Goal: Contribute content: Contribute content

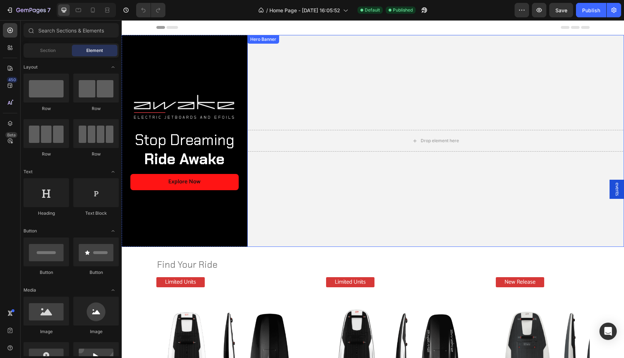
click at [346, 201] on video "Background Image" at bounding box center [435, 141] width 377 height 212
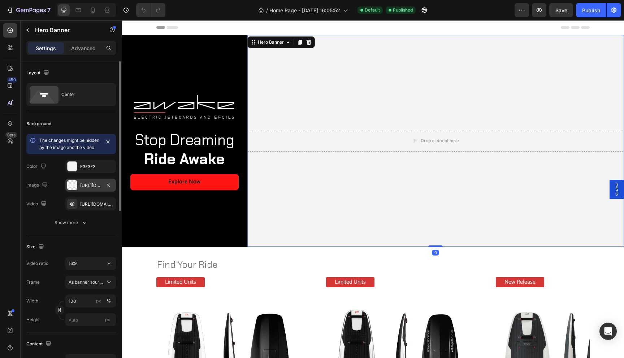
click at [87, 189] on div "[URL][DOMAIN_NAME]" at bounding box center [90, 185] width 21 height 6
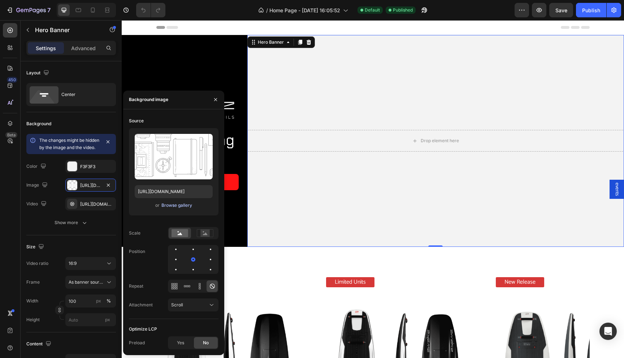
click at [173, 207] on div "Browse gallery" at bounding box center [176, 205] width 31 height 6
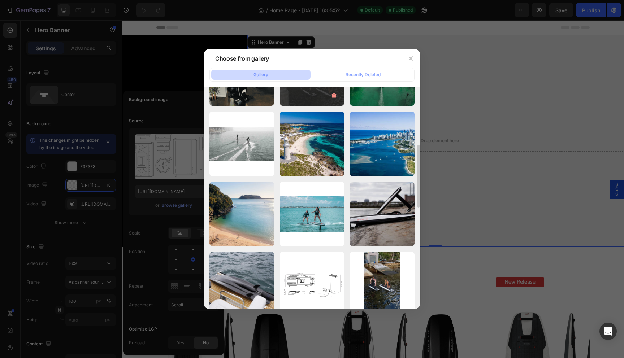
scroll to position [195, 0]
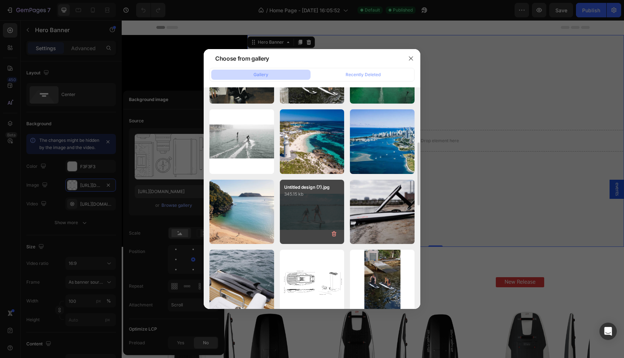
click at [308, 204] on div "Untitled design (7).jpg 345.15 kb" at bounding box center [312, 212] width 65 height 65
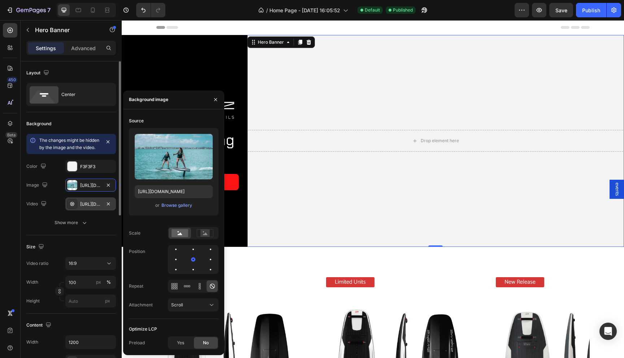
click at [97, 208] on div "[URL][DOMAIN_NAME]" at bounding box center [90, 204] width 21 height 6
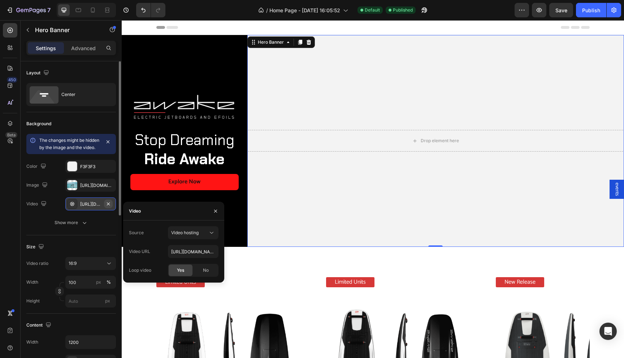
click at [110, 207] on icon "button" at bounding box center [108, 204] width 6 height 6
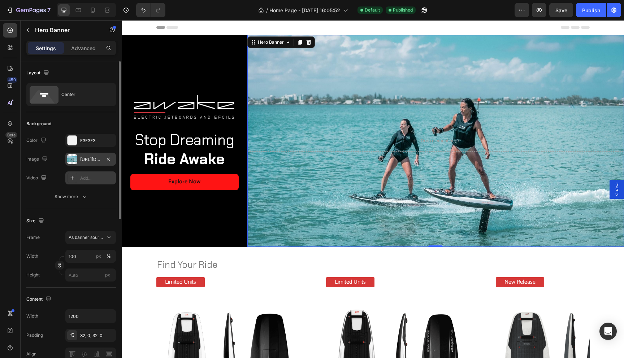
click at [86, 155] on div "[URL][DOMAIN_NAME]" at bounding box center [90, 159] width 51 height 13
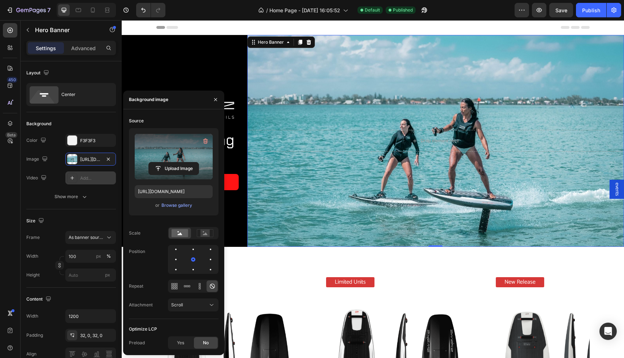
drag, startPoint x: 175, startPoint y: 161, endPoint x: 175, endPoint y: 147, distance: 14.4
click at [175, 147] on label at bounding box center [174, 156] width 78 height 45
click at [175, 162] on input "file" at bounding box center [174, 168] width 50 height 12
click at [172, 168] on input "file" at bounding box center [174, 168] width 50 height 12
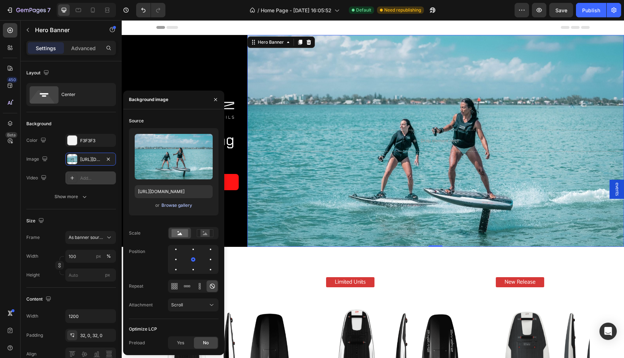
click at [183, 206] on div "Browse gallery" at bounding box center [176, 205] width 31 height 6
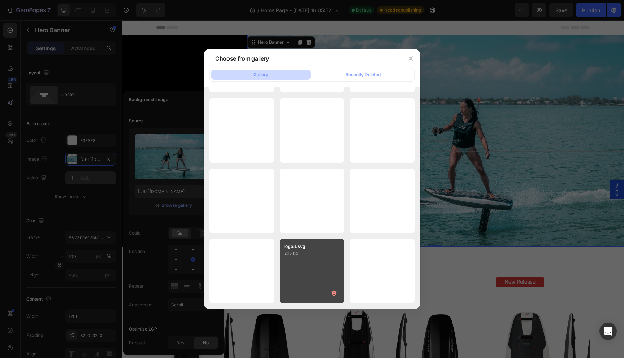
scroll to position [3787, 0]
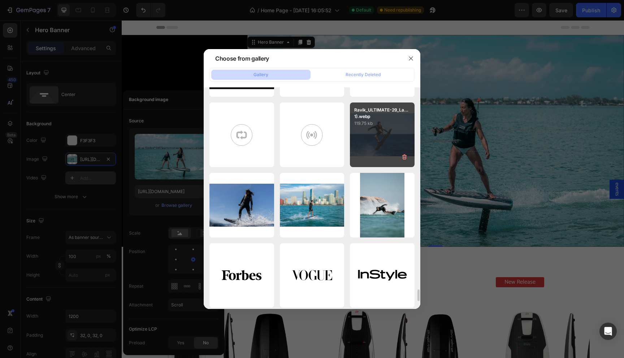
click at [378, 125] on p "119.75 kb" at bounding box center [382, 123] width 56 height 7
type input "[URL][DOMAIN_NAME]"
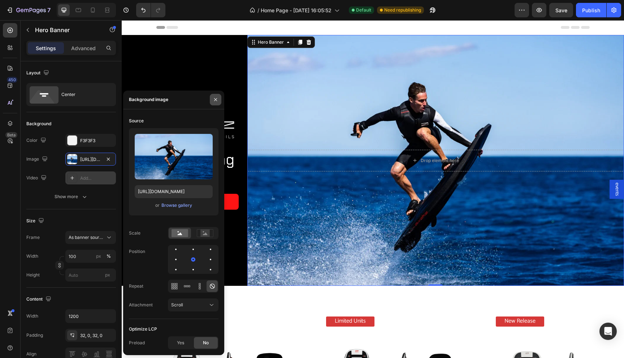
click at [216, 99] on icon "button" at bounding box center [215, 99] width 3 height 3
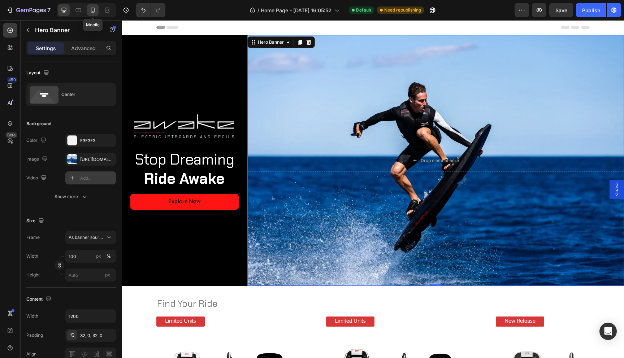
click at [93, 9] on icon at bounding box center [92, 9] width 7 height 7
type input "100%"
type input "500"
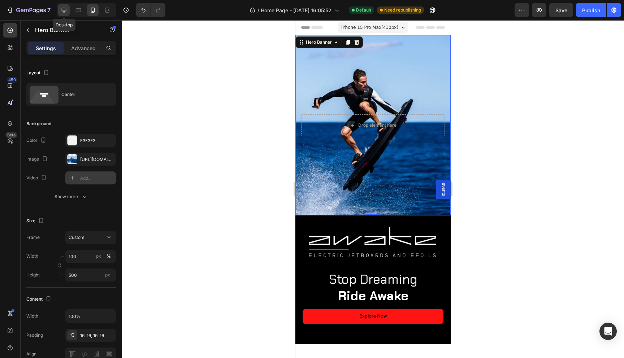
click at [64, 9] on icon at bounding box center [63, 9] width 7 height 7
type input "1200"
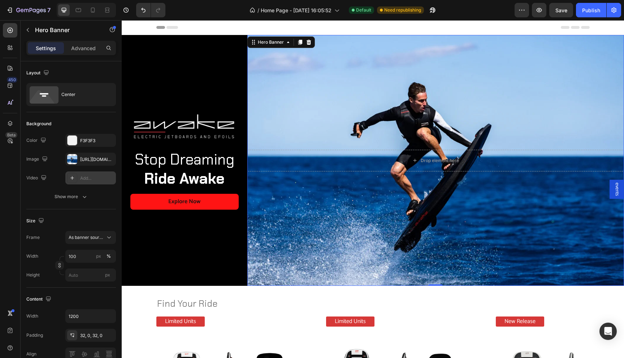
click at [338, 114] on div "Background Image" at bounding box center [435, 160] width 377 height 251
click at [89, 179] on div "Add..." at bounding box center [97, 178] width 34 height 6
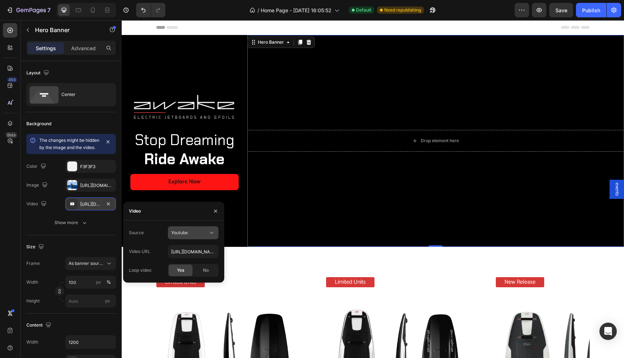
click at [186, 233] on span "Youtube" at bounding box center [179, 232] width 17 height 5
click at [186, 252] on span "Video hosting" at bounding box center [184, 250] width 27 height 6
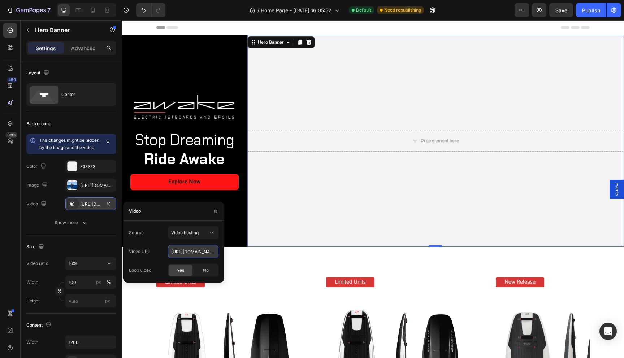
click at [192, 248] on input "[URL][DOMAIN_NAME]" at bounding box center [193, 251] width 51 height 13
paste input "ced599d7a2ca44d6862f916035b2ada3"
type input "[URL][DOMAIN_NAME]"
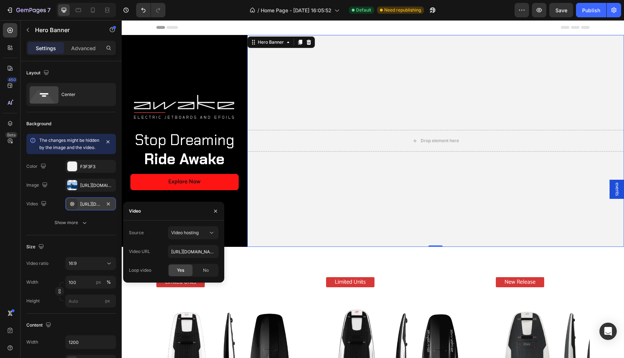
click at [160, 261] on div "Source Video hosting Video URL [URL][DOMAIN_NAME] Loop video Yes No" at bounding box center [174, 251] width 90 height 51
click at [214, 209] on icon "button" at bounding box center [216, 211] width 6 height 6
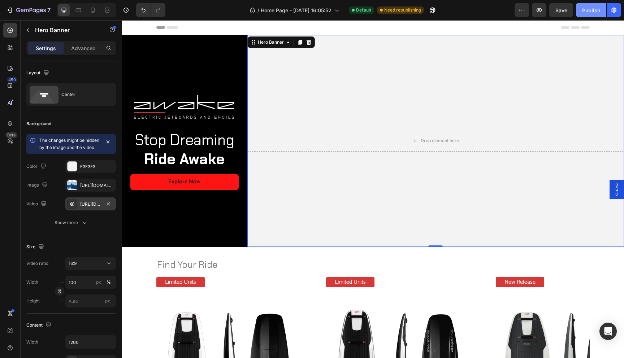
click at [585, 11] on div "Publish" at bounding box center [591, 10] width 18 height 8
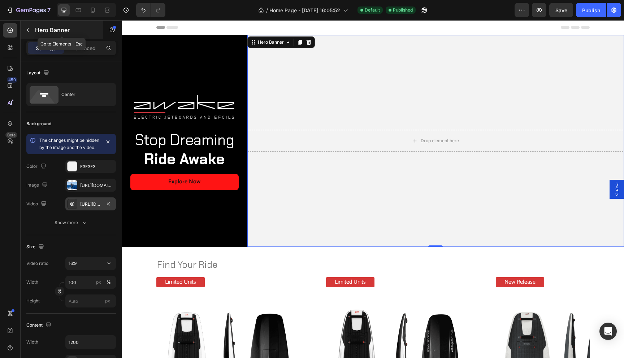
click at [31, 31] on button "button" at bounding box center [28, 30] width 12 height 12
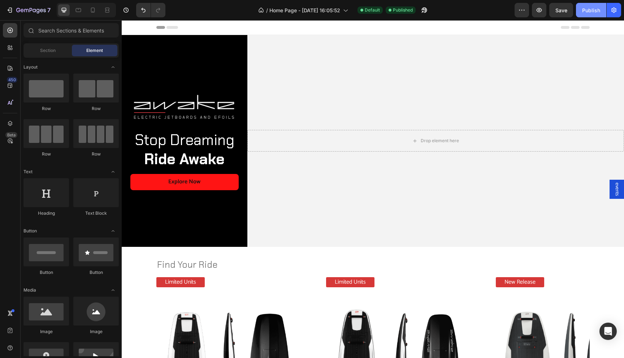
click at [581, 14] on button "Publish" at bounding box center [591, 10] width 30 height 14
